Goal: Information Seeking & Learning: Learn about a topic

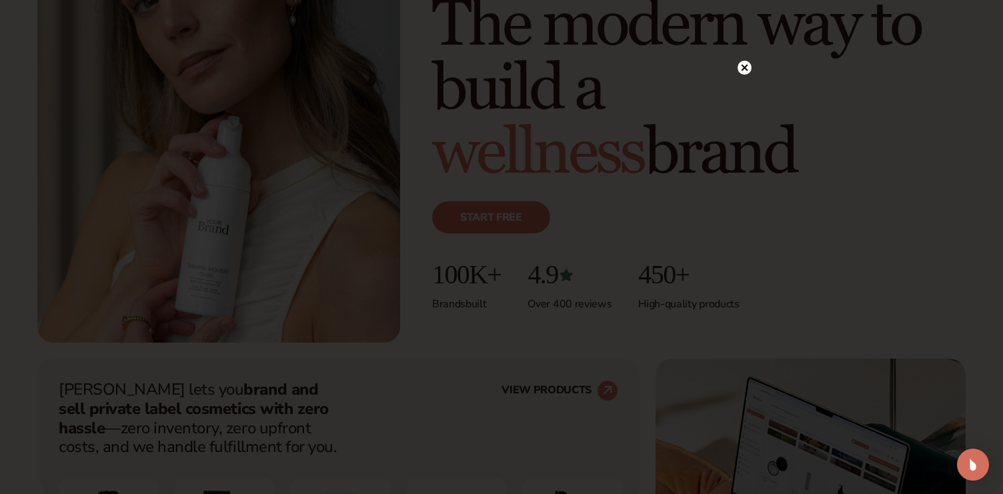
scroll to position [197, 0]
click at [747, 95] on circle at bounding box center [744, 95] width 14 height 14
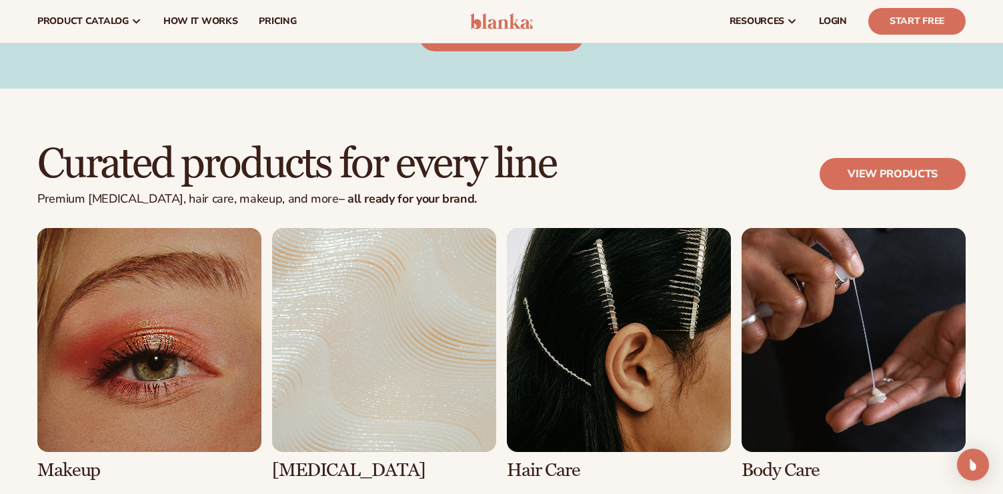
scroll to position [2268, 0]
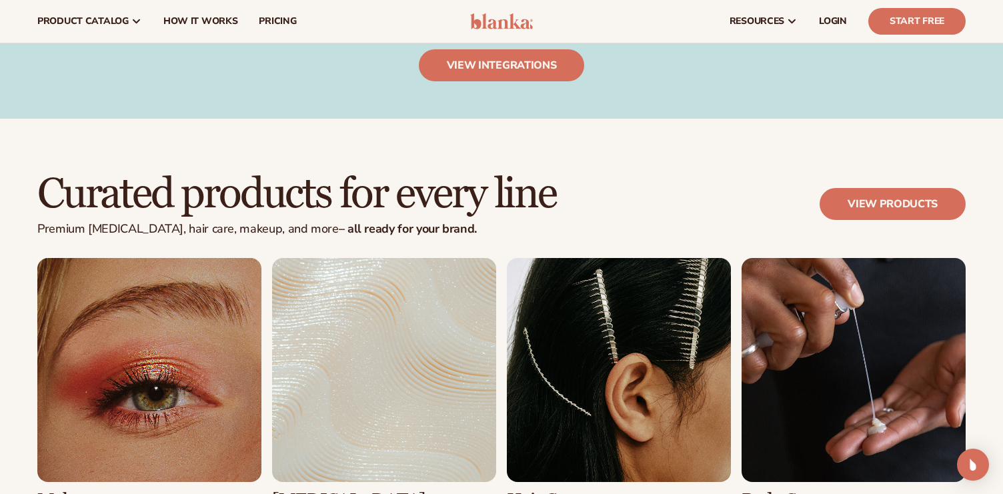
click at [241, 363] on link "1 / 8" at bounding box center [149, 384] width 224 height 253
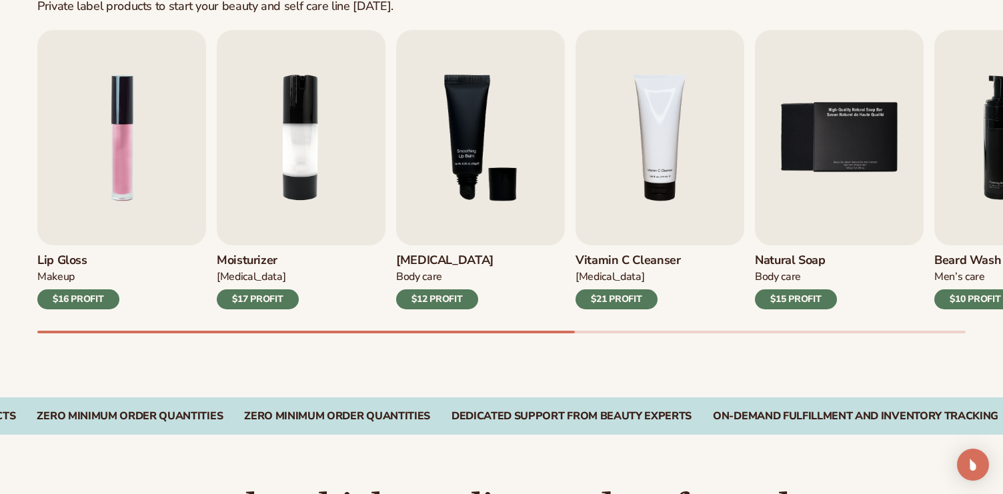
scroll to position [451, 0]
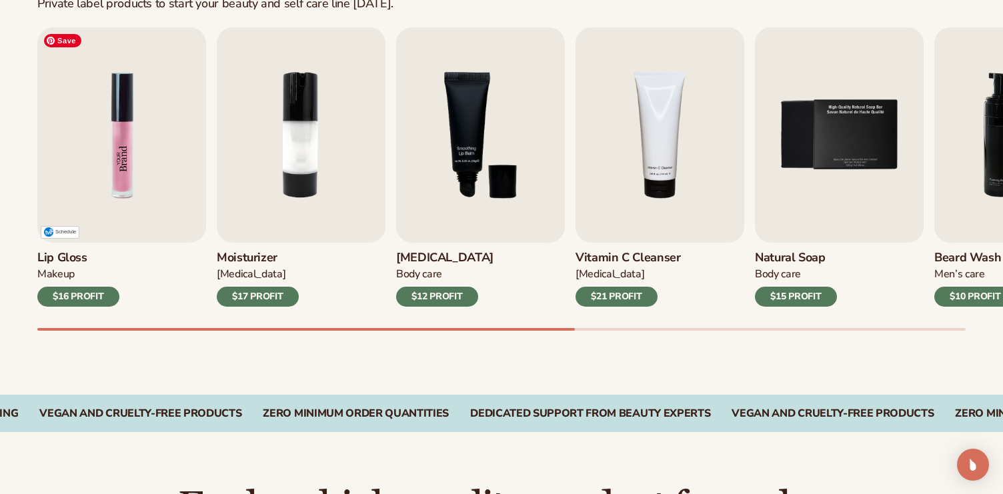
click at [105, 201] on img "1 / 9" at bounding box center [121, 134] width 169 height 215
click at [125, 157] on img "1 / 9" at bounding box center [121, 134] width 169 height 215
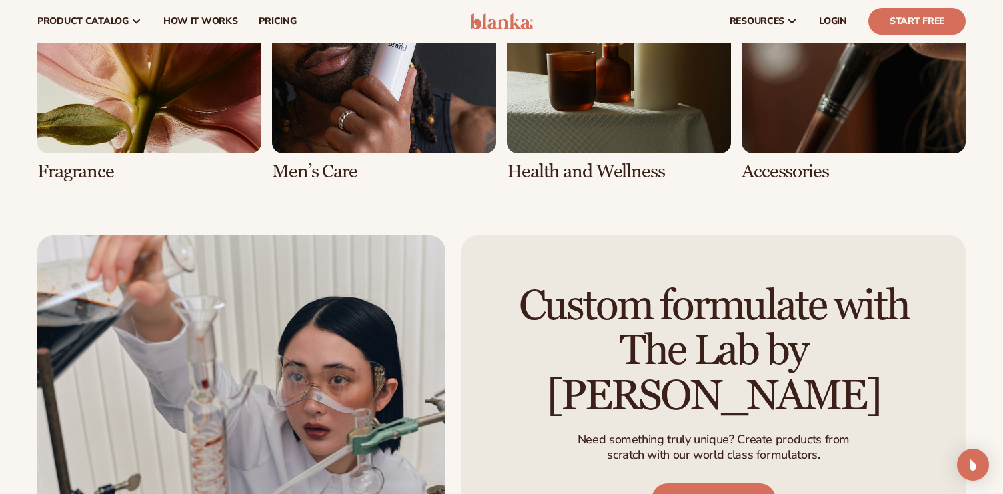
scroll to position [2860, 0]
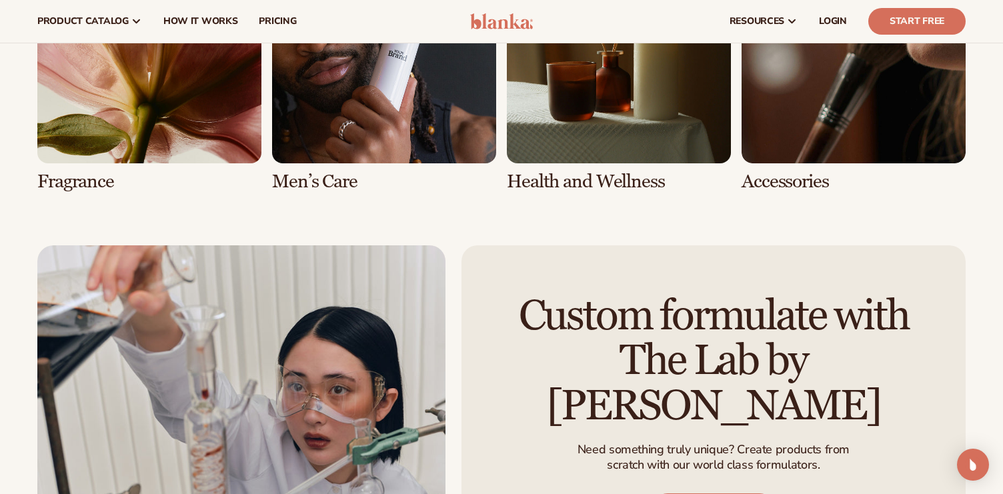
click at [118, 66] on link "5 / 8" at bounding box center [149, 65] width 224 height 253
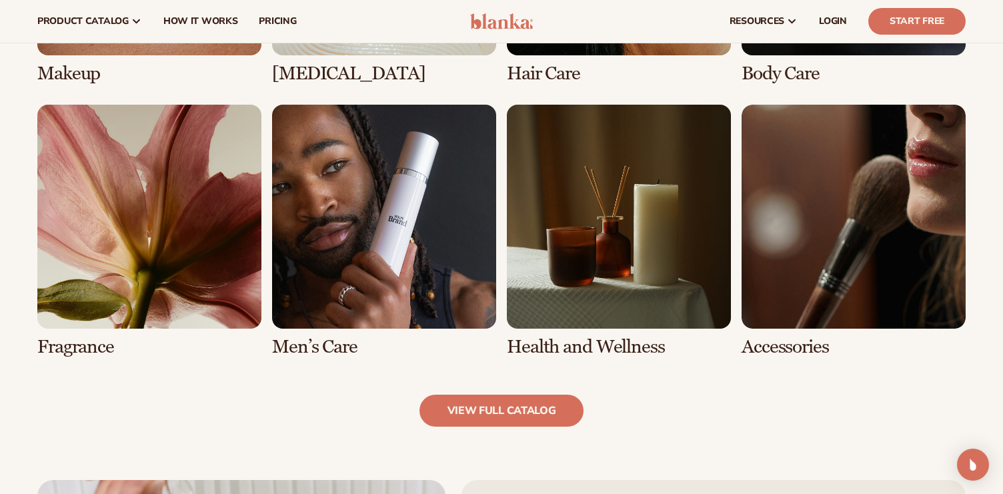
scroll to position [1173, 0]
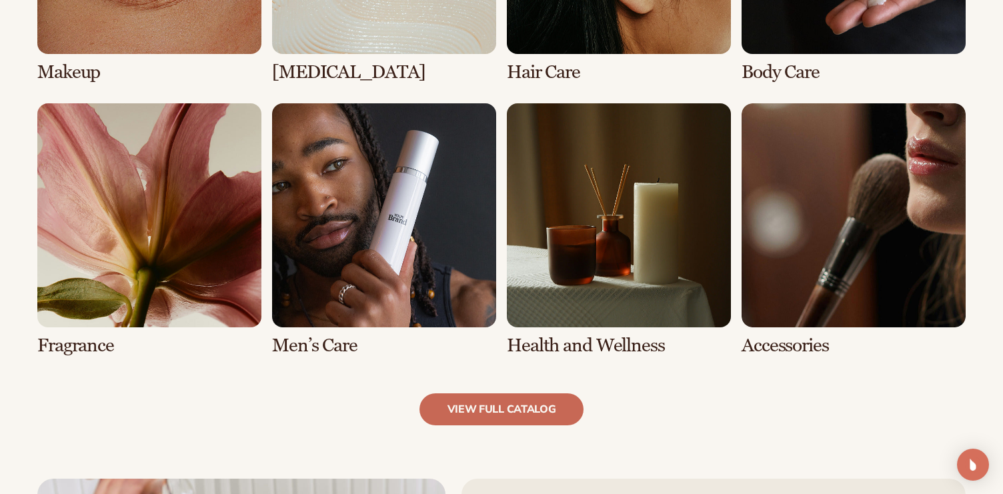
click at [523, 415] on link "view full catalog" at bounding box center [501, 409] width 165 height 32
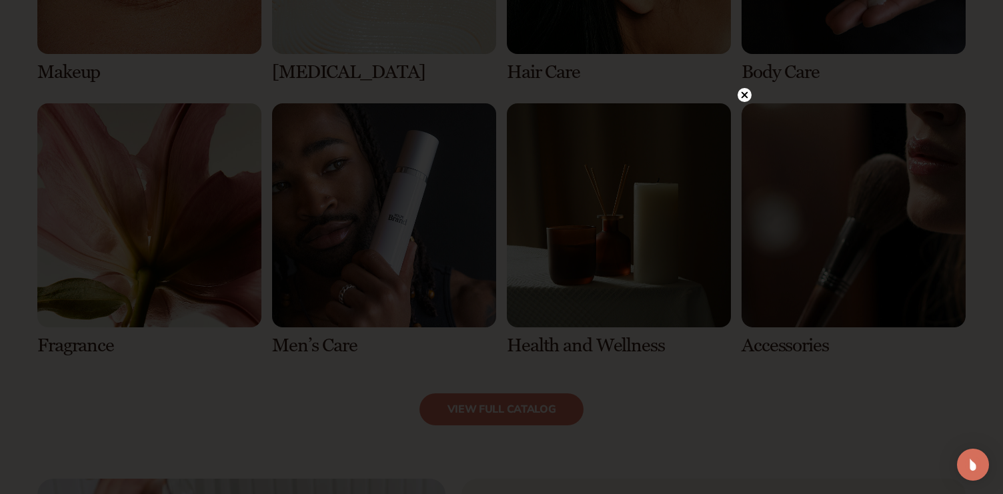
click at [747, 96] on circle at bounding box center [744, 95] width 14 height 14
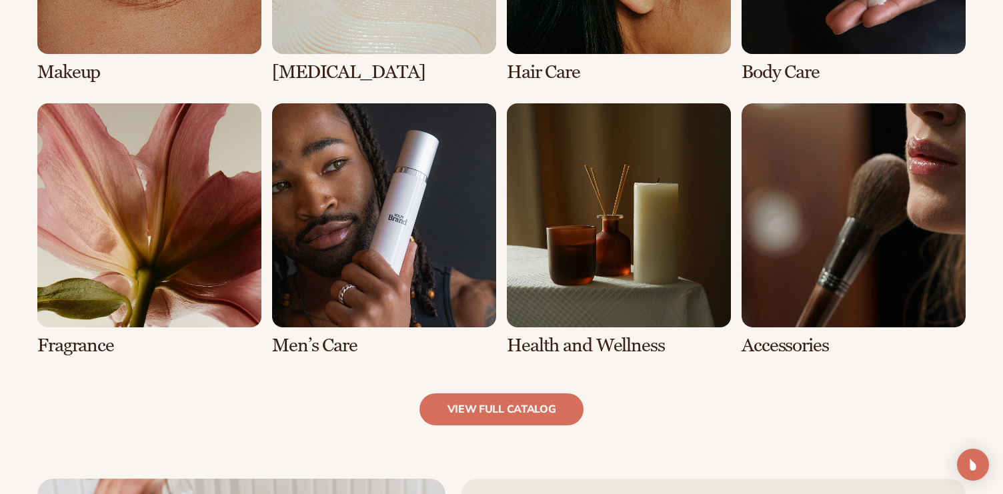
click at [193, 286] on link "5 / 8" at bounding box center [149, 229] width 224 height 253
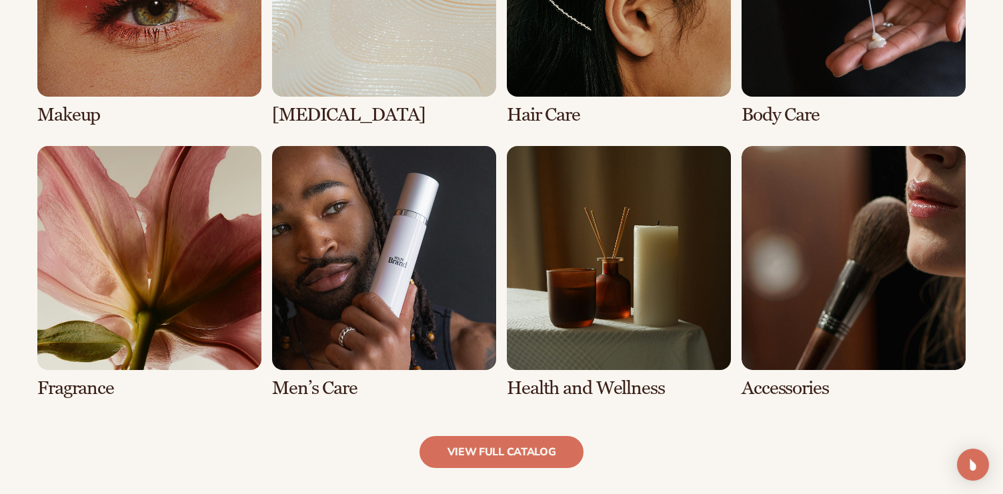
scroll to position [1169, 0]
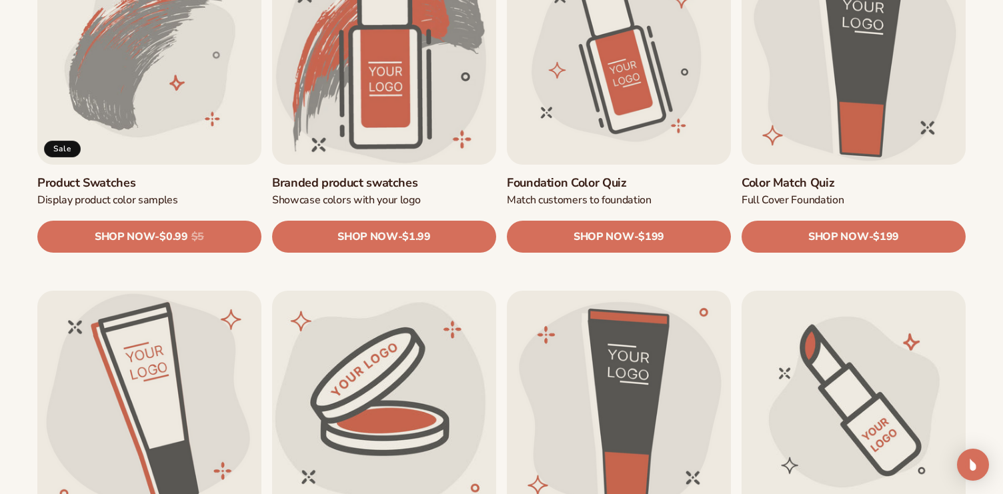
scroll to position [955, 0]
